Goal: Information Seeking & Learning: Compare options

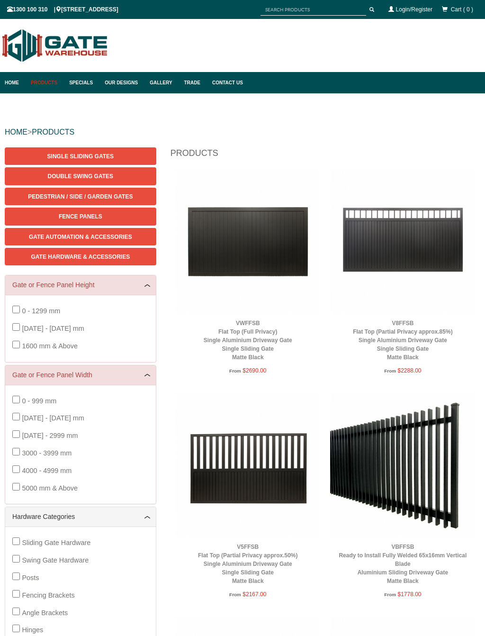
scroll to position [24, 0]
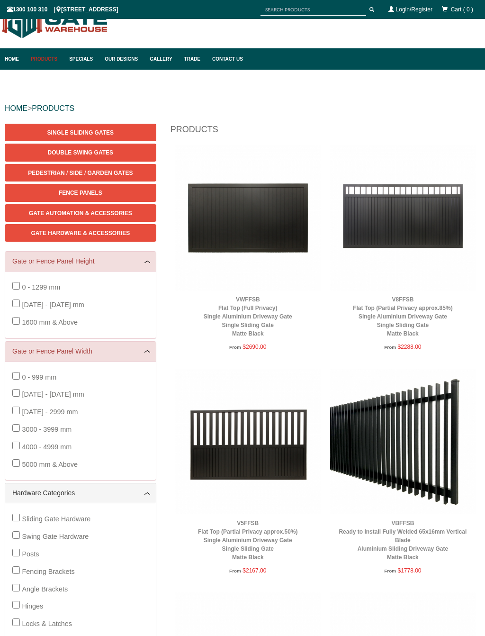
click at [52, 64] on link "Products" at bounding box center [45, 58] width 38 height 21
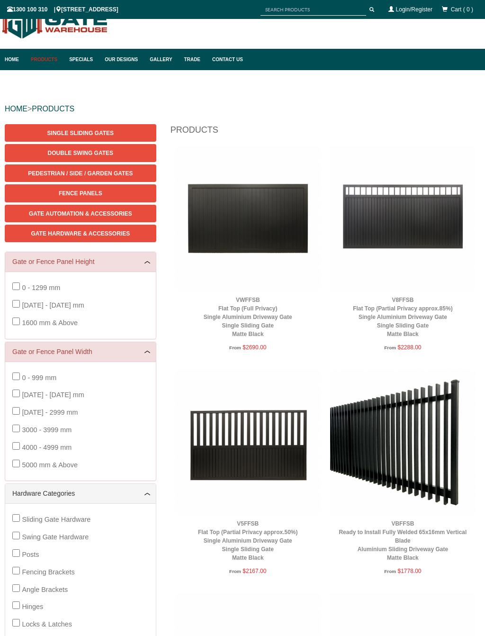
scroll to position [24, 0]
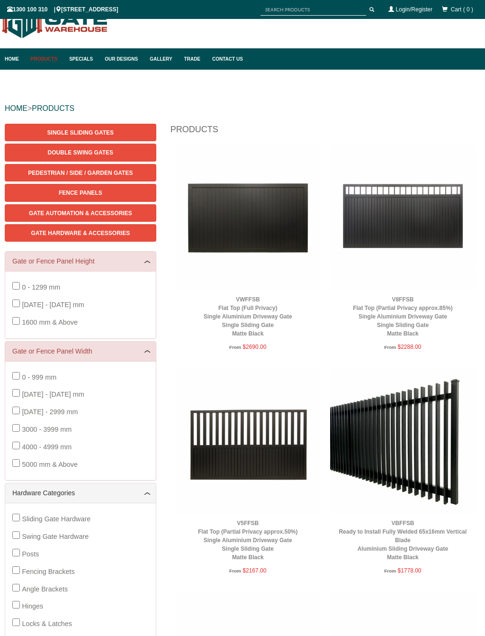
click at [107, 214] on span "Gate Automation & Accessories" at bounding box center [80, 213] width 103 height 7
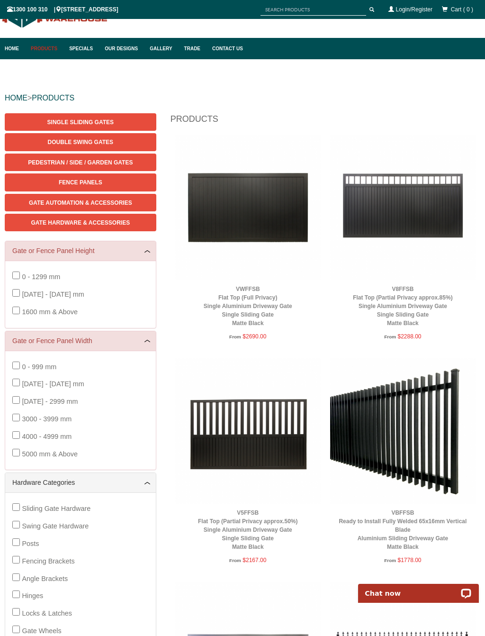
scroll to position [0, 0]
click at [78, 145] on span "Double Swing Gates" at bounding box center [80, 142] width 65 height 7
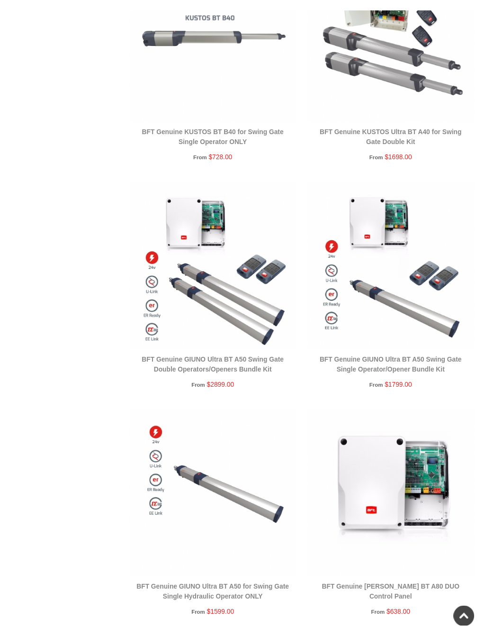
scroll to position [548, 0]
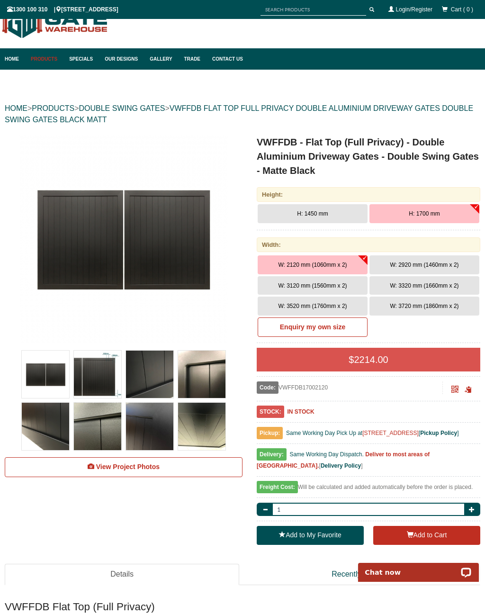
click at [45, 59] on link "Products" at bounding box center [45, 58] width 38 height 21
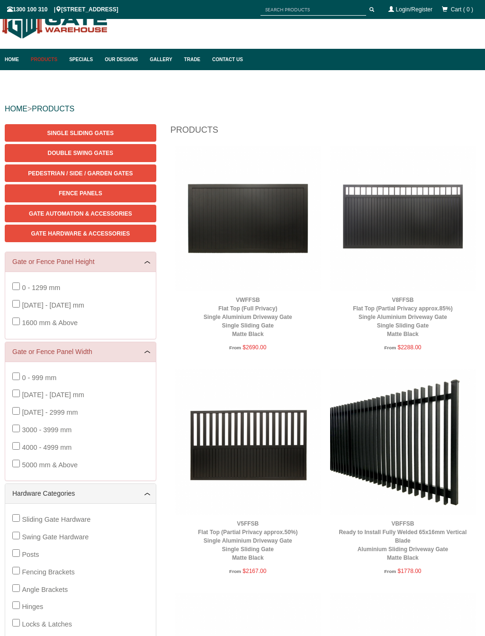
scroll to position [24, 0]
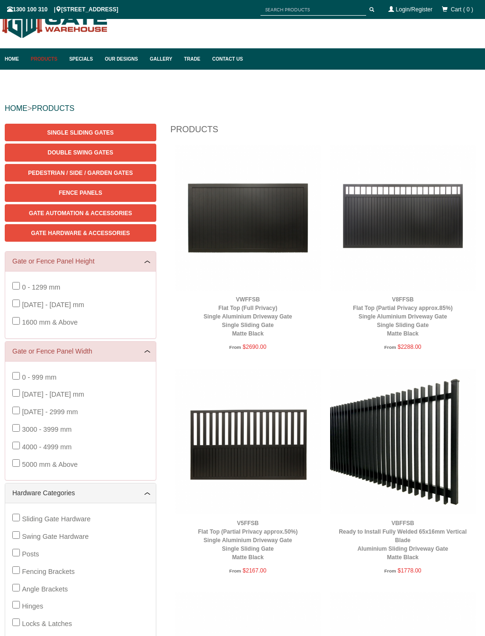
click at [109, 174] on span "Pedestrian / Side / Garden Gates" at bounding box center [80, 173] width 105 height 7
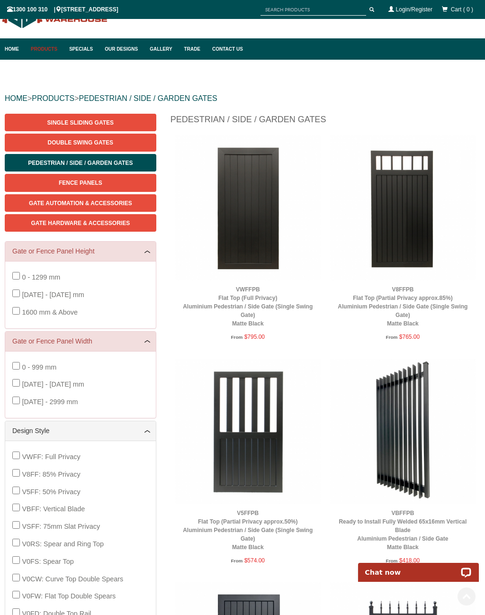
scroll to position [28, 0]
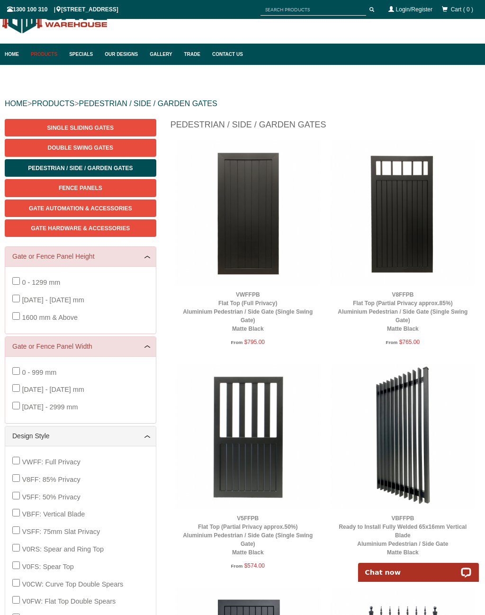
click at [255, 208] on img at bounding box center [248, 213] width 146 height 146
click at [260, 203] on img at bounding box center [248, 213] width 146 height 146
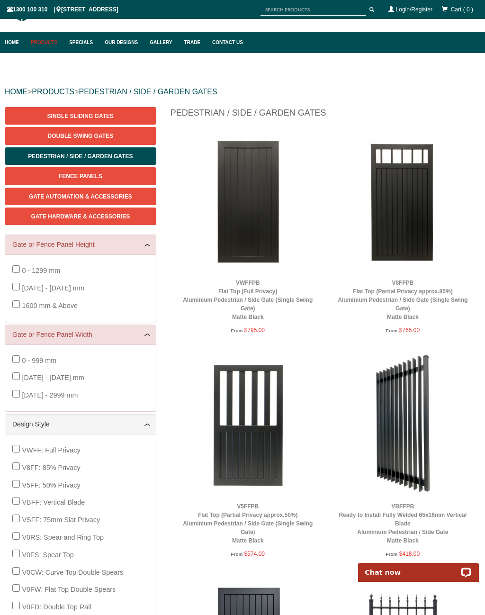
click at [96, 138] on span "Double Swing Gates" at bounding box center [80, 136] width 65 height 7
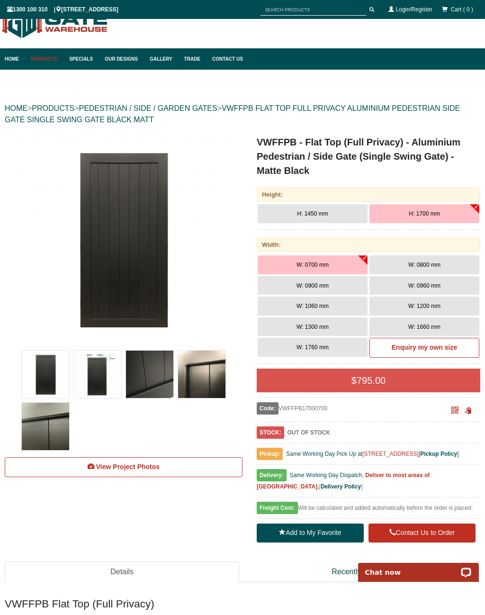
click at [311, 286] on span "W: 0900 mm" at bounding box center [313, 285] width 32 height 7
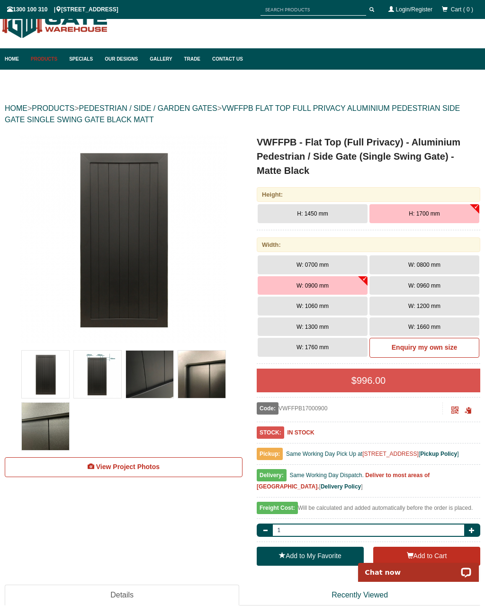
click at [324, 306] on span "W: 1060 mm" at bounding box center [313, 306] width 32 height 7
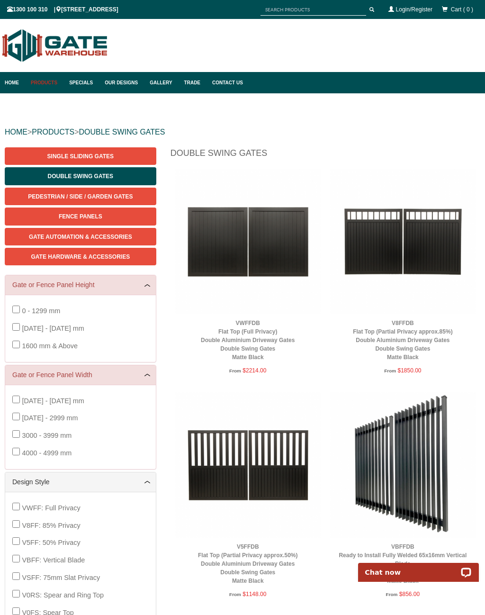
click at [155, 87] on link "Gallery" at bounding box center [162, 82] width 34 height 21
